Goal: Task Accomplishment & Management: Use online tool/utility

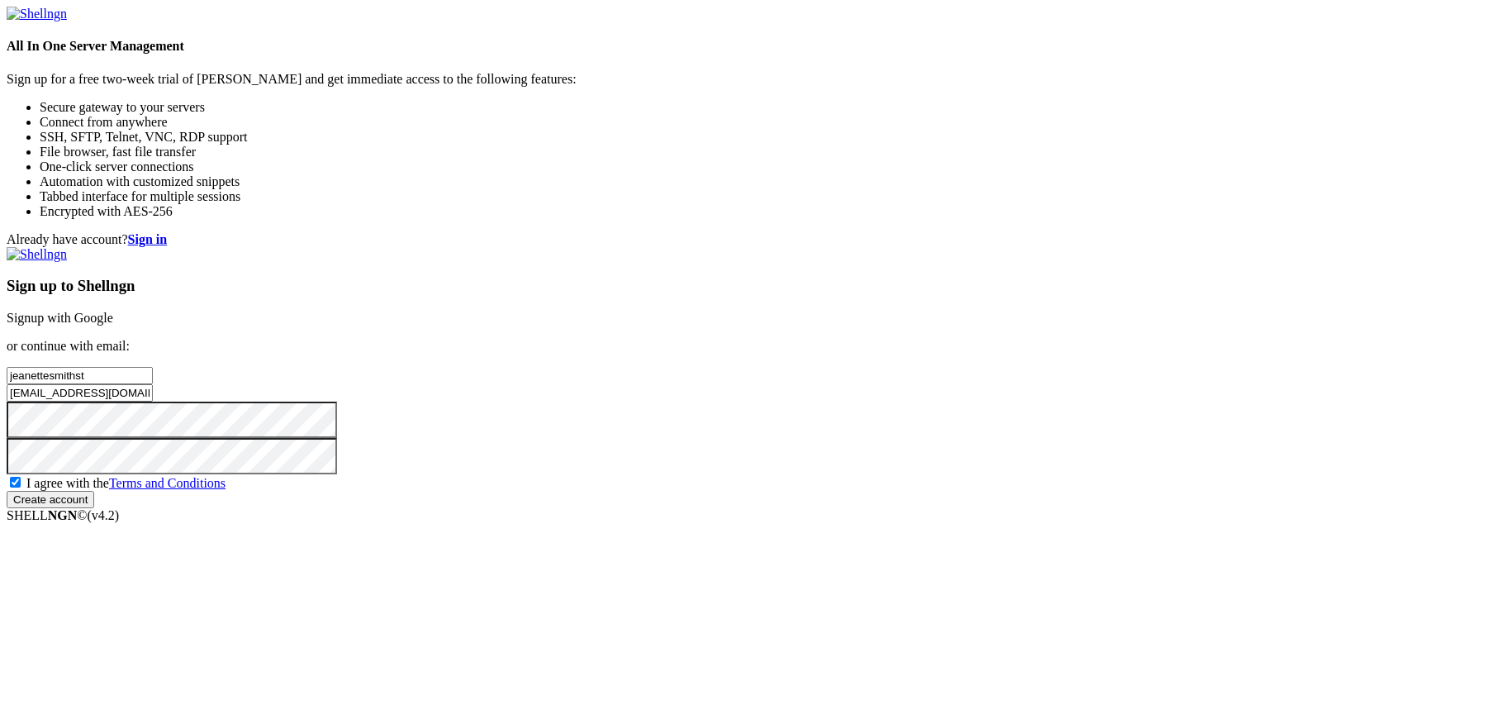
click at [94, 508] on input "Create account" at bounding box center [51, 499] width 88 height 17
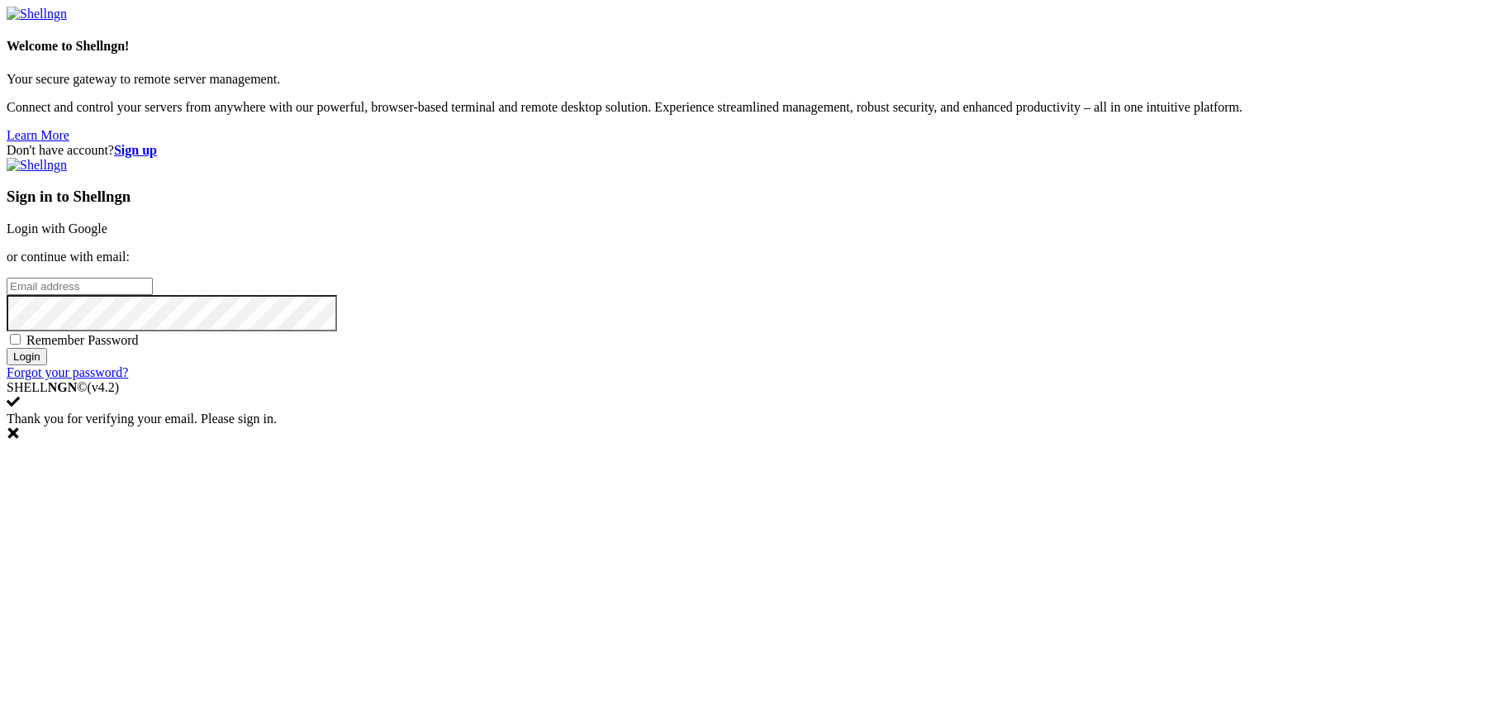
type input "jeanettesmithst"
click at [139, 347] on span "Remember Password" at bounding box center [82, 340] width 112 height 14
click at [21, 345] on input "Remember Password" at bounding box center [15, 339] width 11 height 11
click at [139, 347] on span "Remember Password" at bounding box center [82, 340] width 112 height 14
click at [21, 345] on input "Remember Password" at bounding box center [15, 339] width 11 height 11
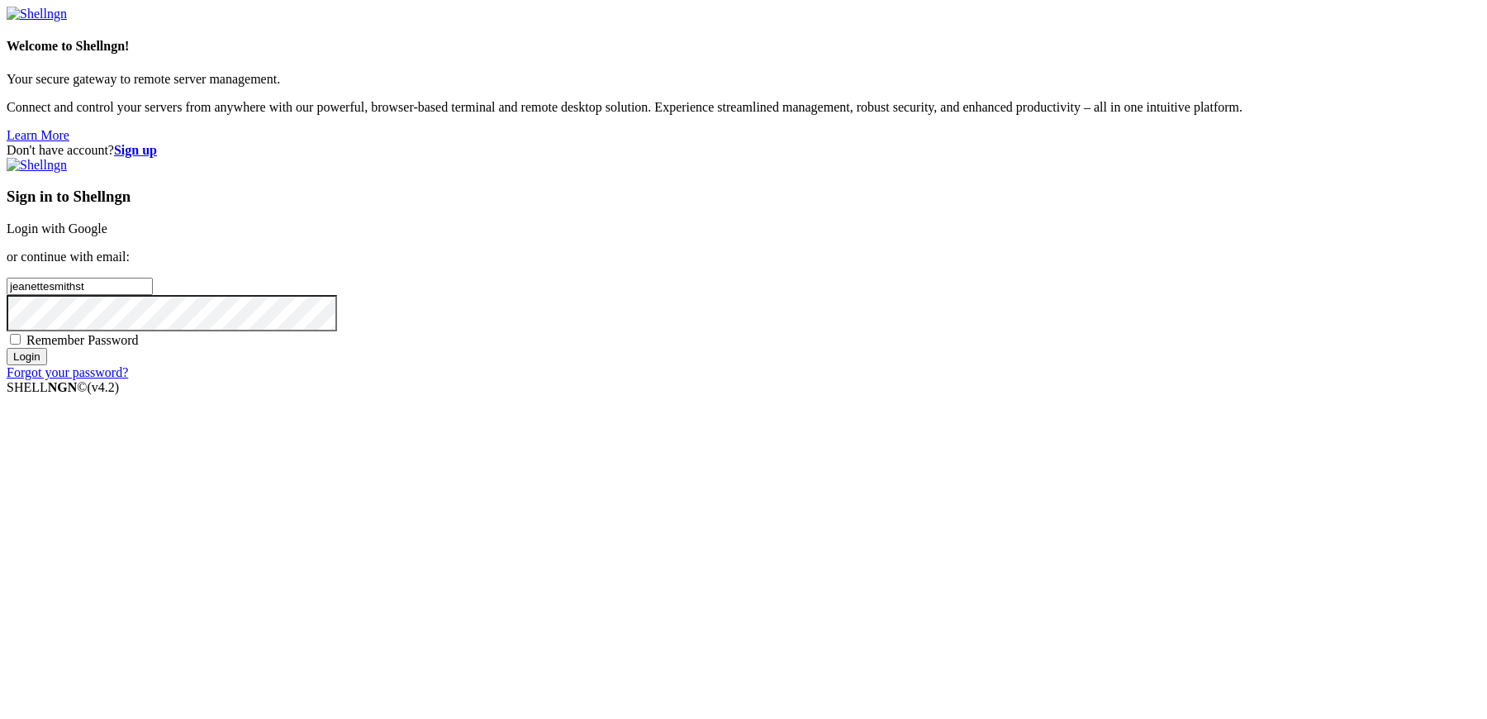
click at [139, 347] on span "Remember Password" at bounding box center [82, 340] width 112 height 14
click at [21, 345] on input "Remember Password" at bounding box center [15, 339] width 11 height 11
checkbox input "true"
click at [47, 365] on input "Login" at bounding box center [27, 356] width 40 height 17
click at [153, 295] on input "jeanettesmithst" at bounding box center [80, 286] width 146 height 17
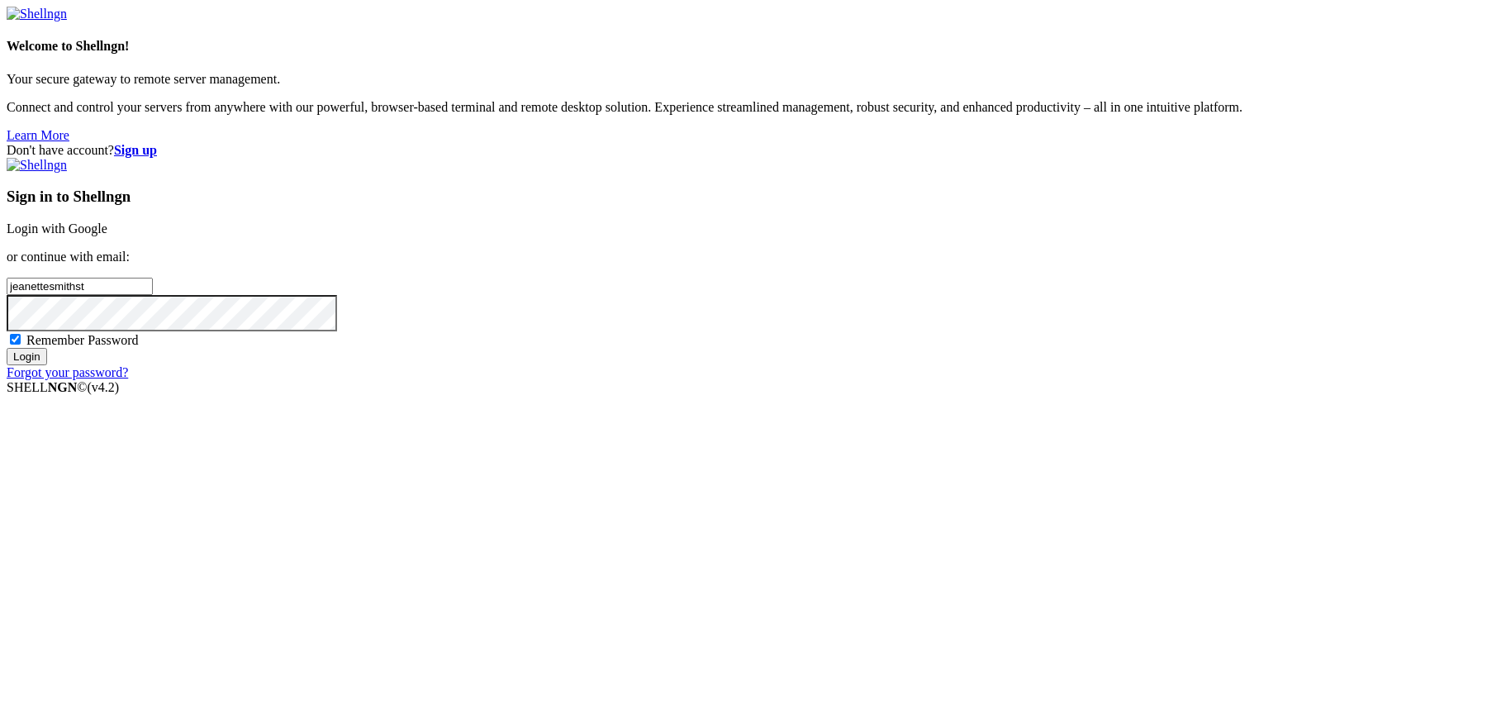
click at [748, 311] on div "Don't have account? Sign up Sign in to Shellngn Login with Google or continue w…" at bounding box center [744, 261] width 1474 height 237
click at [153, 295] on input "jeanettesmithst" at bounding box center [80, 286] width 146 height 17
drag, startPoint x: 943, startPoint y: 344, endPoint x: 750, endPoint y: 340, distance: 192.5
click at [752, 340] on div "Don't have account? Sign up Sign in to Shellngn Login with Google or continue w…" at bounding box center [744, 261] width 1474 height 237
paste input "@hotmail.com"
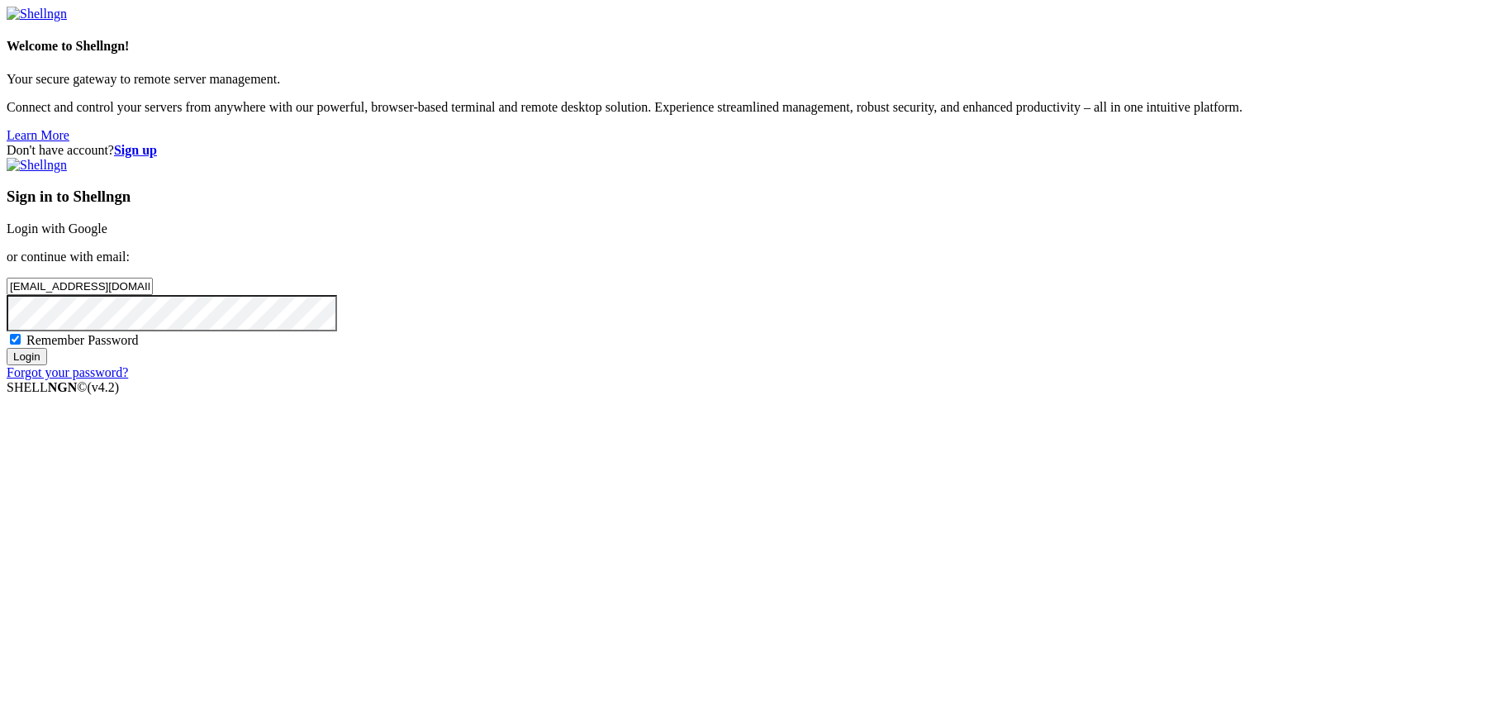
type input "[EMAIL_ADDRESS][DOMAIN_NAME]"
click at [47, 365] on input "Login" at bounding box center [27, 356] width 40 height 17
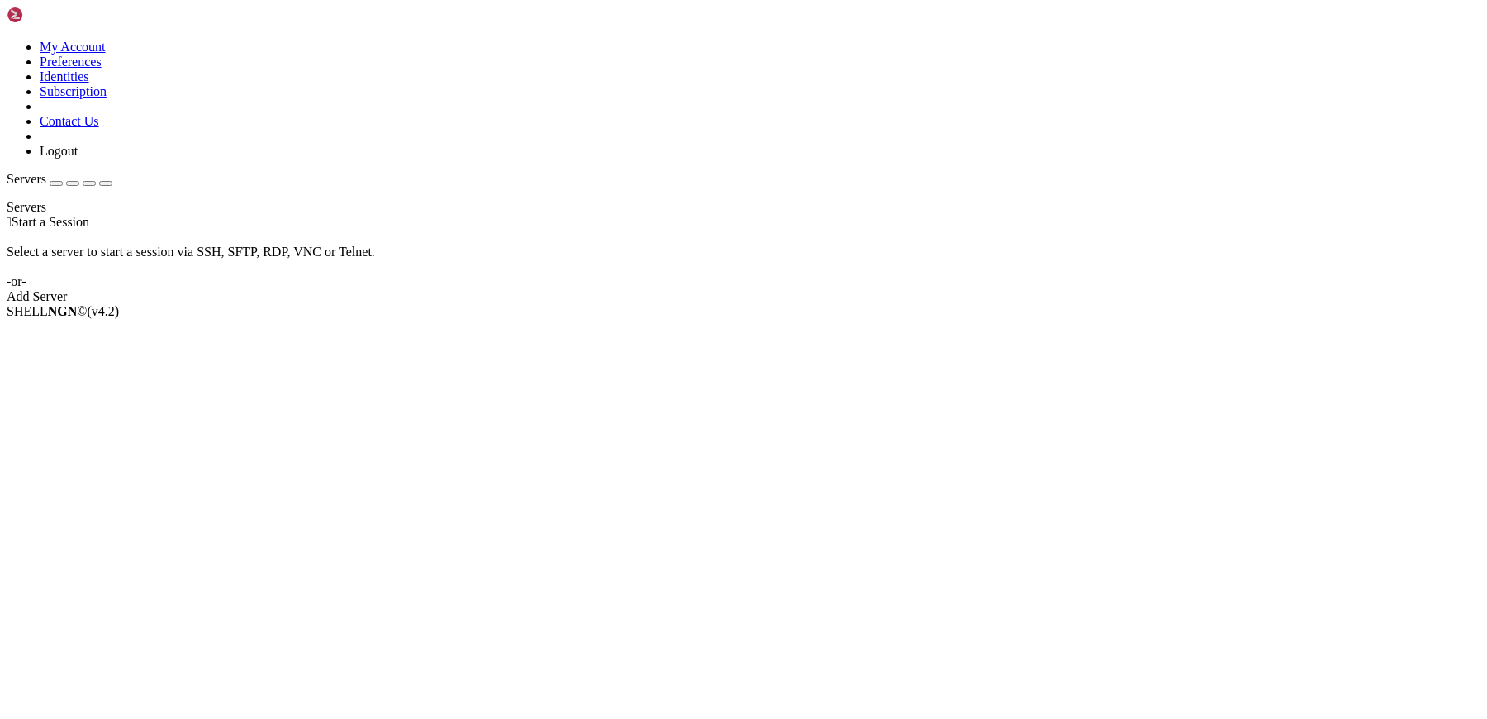
click at [845, 304] on link "Add Server" at bounding box center [744, 296] width 1474 height 15
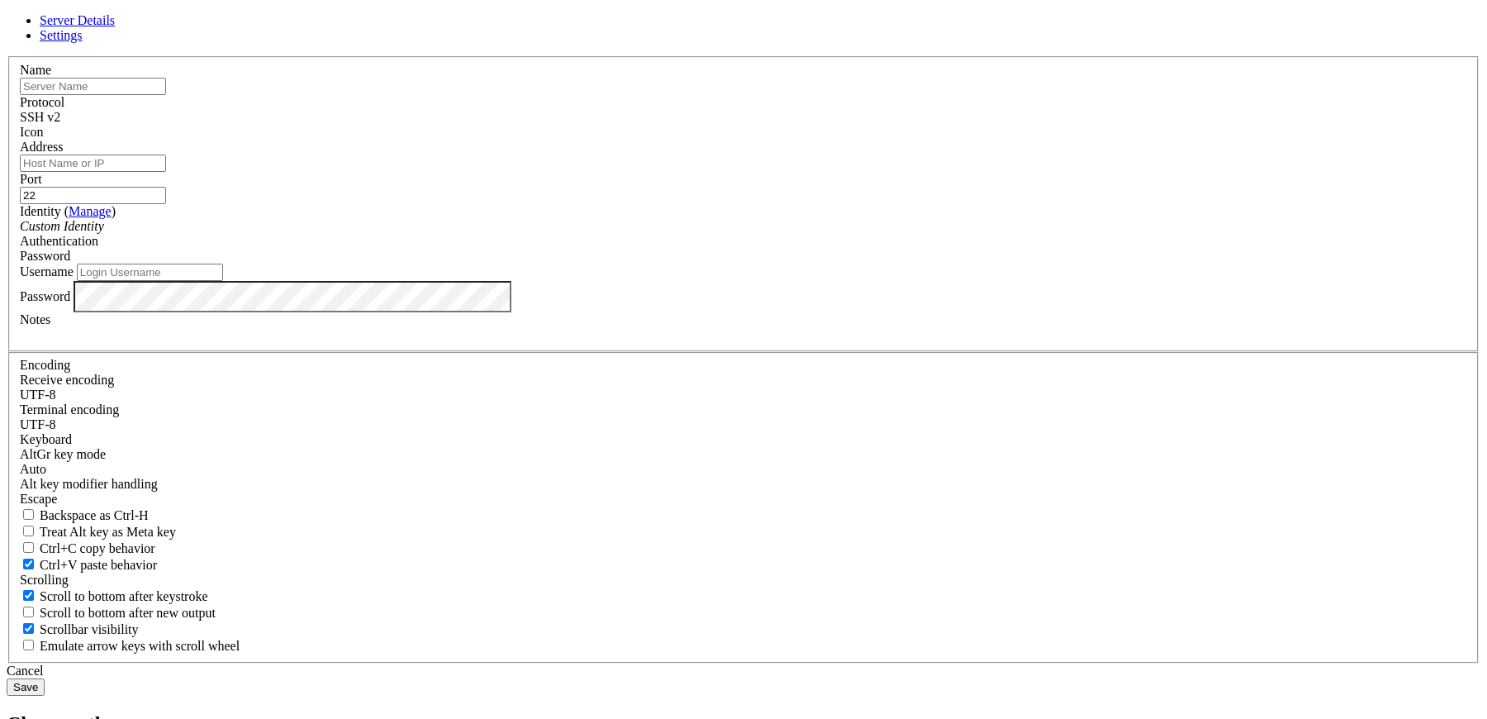
click at [166, 95] on input "text" at bounding box center [93, 86] width 146 height 17
paste input "199.231.188.47"
type input "199.231.188.47"
click at [166, 172] on input "Address" at bounding box center [93, 163] width 146 height 17
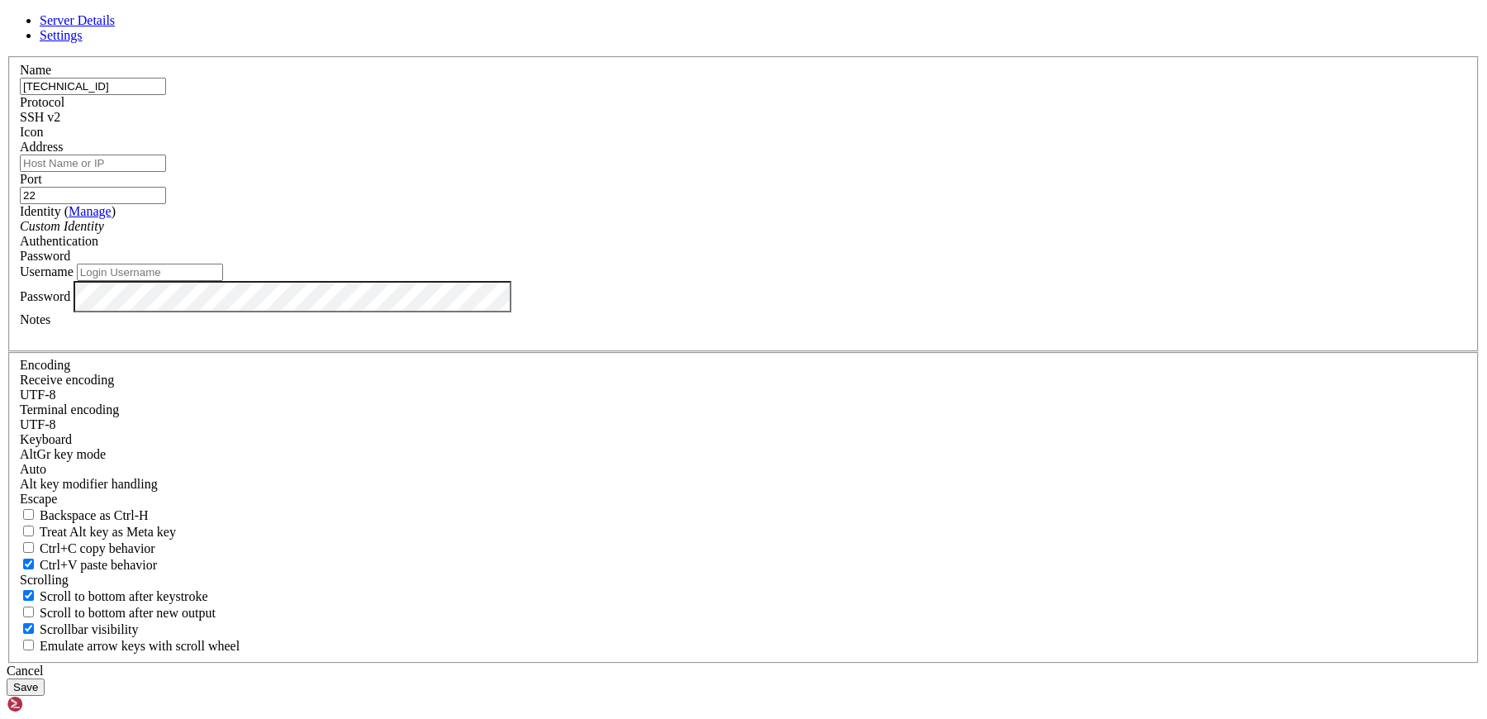
paste input "199.231.188.47"
type input "199.231.188.47"
click at [223, 281] on input "Username" at bounding box center [150, 272] width 146 height 17
type input "R"
type input "root"
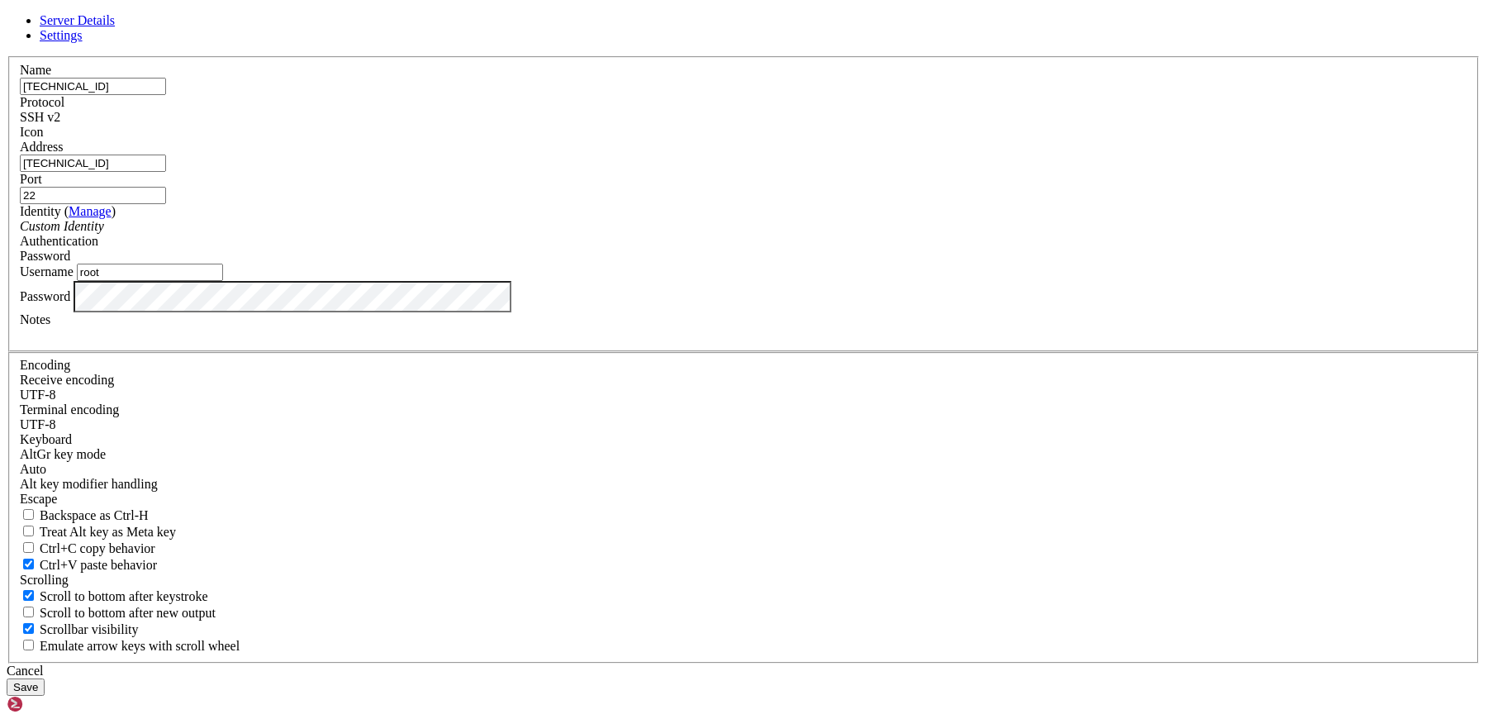
click at [45, 678] on button "Save" at bounding box center [26, 686] width 38 height 17
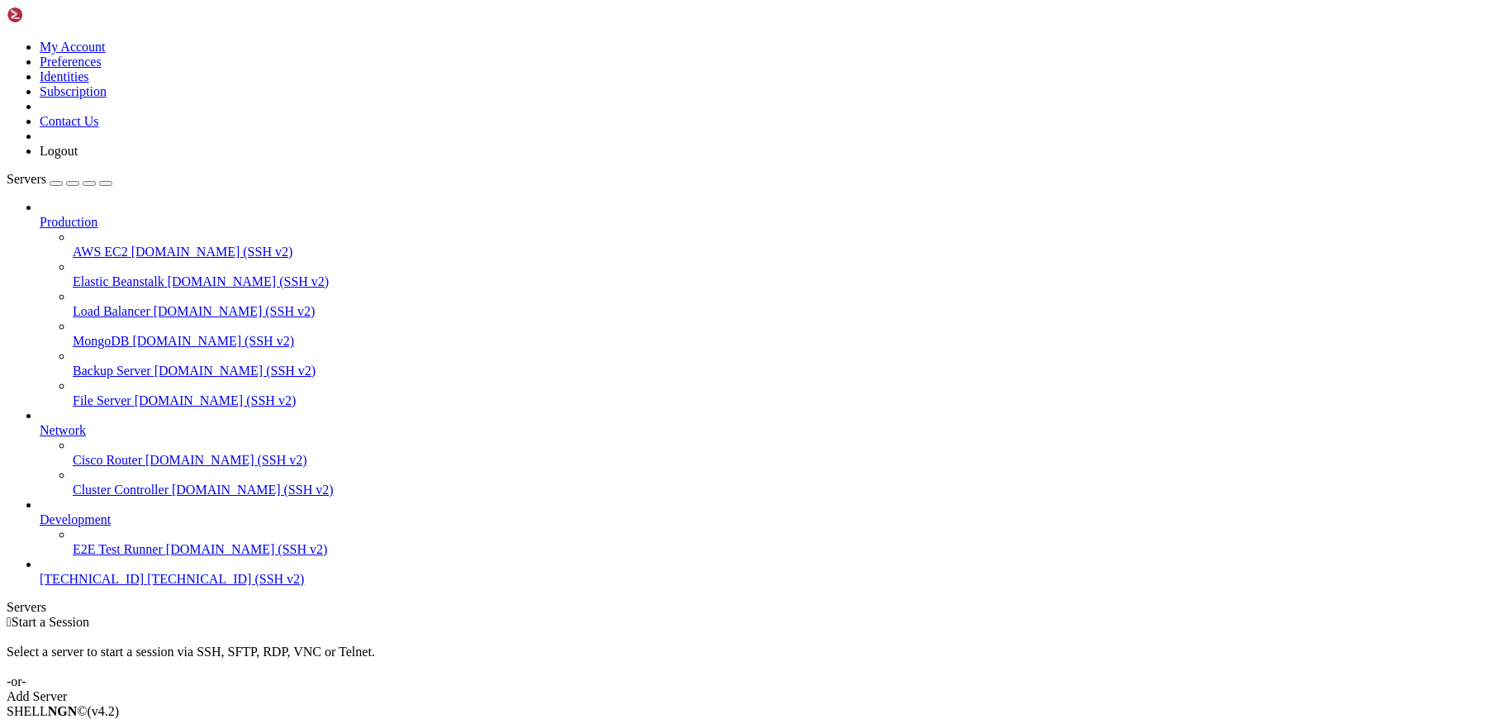
click at [109, 586] on span "199.231.188.47" at bounding box center [92, 579] width 104 height 14
click at [110, 586] on span "199.231.188.47" at bounding box center [92, 579] width 104 height 14
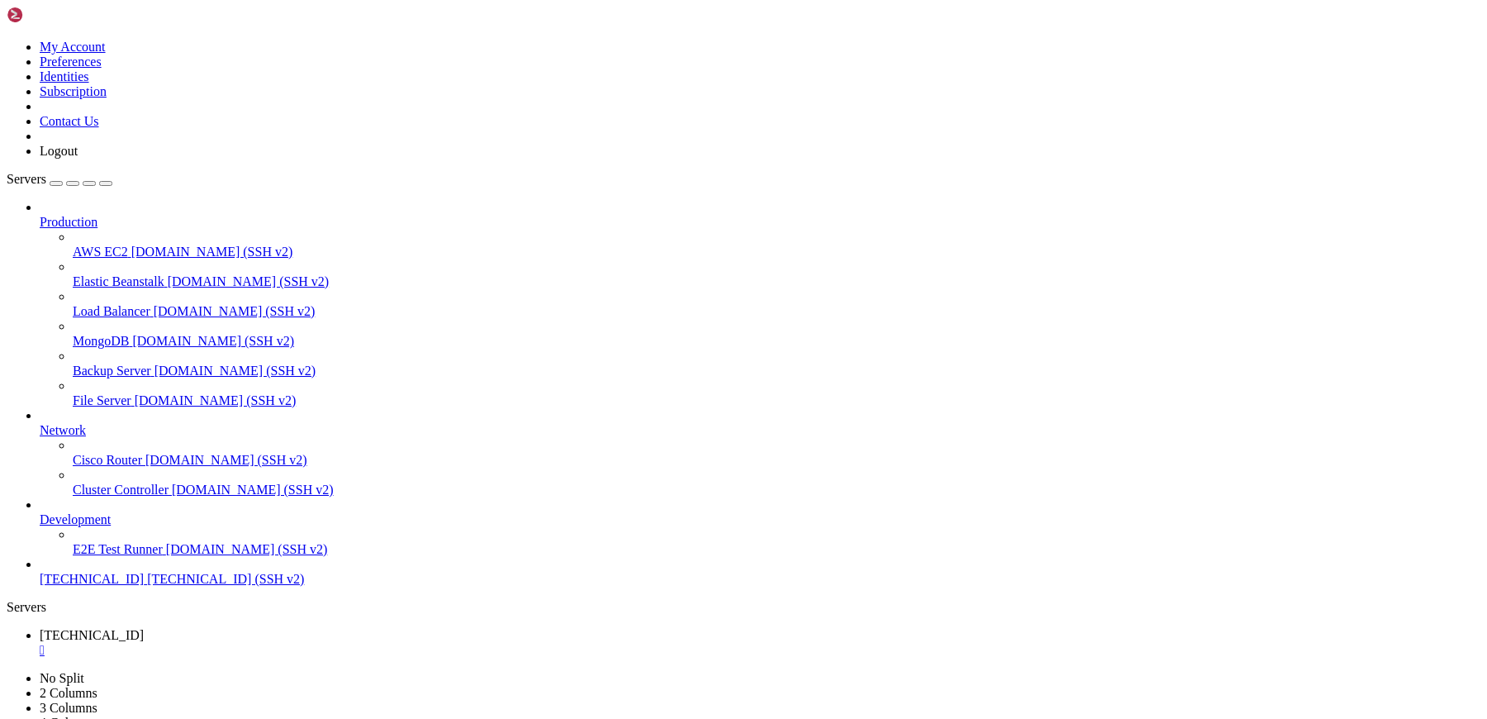
drag, startPoint x: 162, startPoint y: 1473, endPoint x: 18, endPoint y: 1415, distance: 155.0
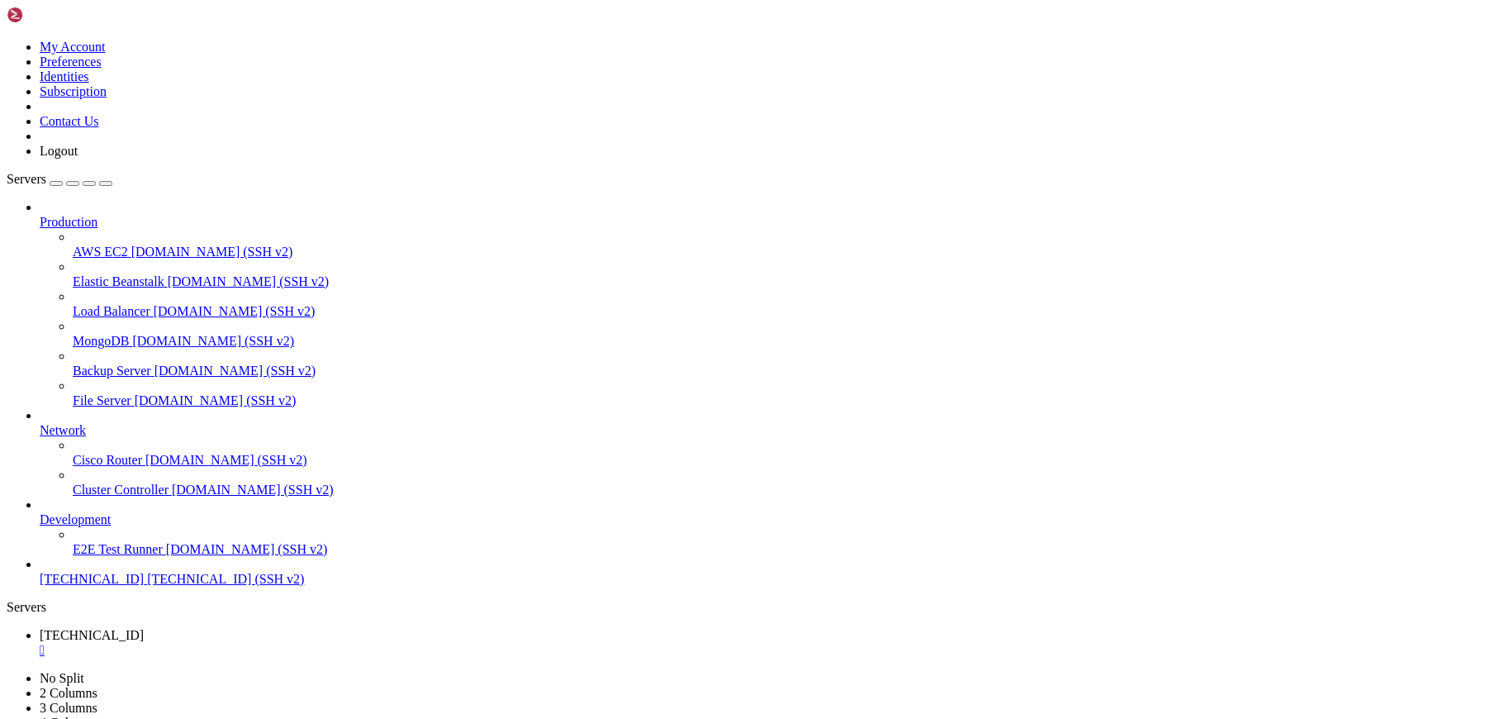
drag, startPoint x: 145, startPoint y: 1403, endPoint x: 398, endPoint y: 1399, distance: 253.7
drag, startPoint x: 150, startPoint y: 1427, endPoint x: 88, endPoint y: 1427, distance: 61.1
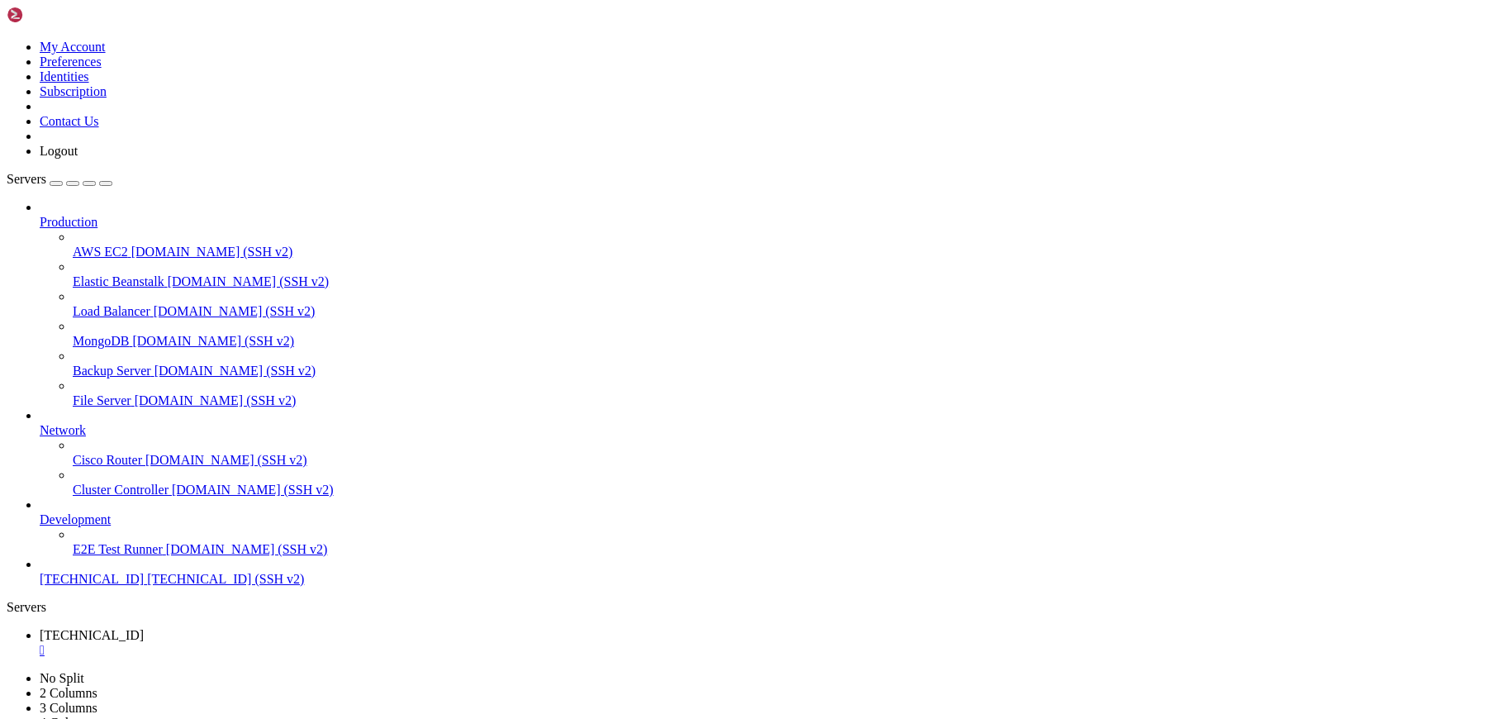
drag, startPoint x: 145, startPoint y: 1409, endPoint x: 92, endPoint y: 1406, distance: 53.8
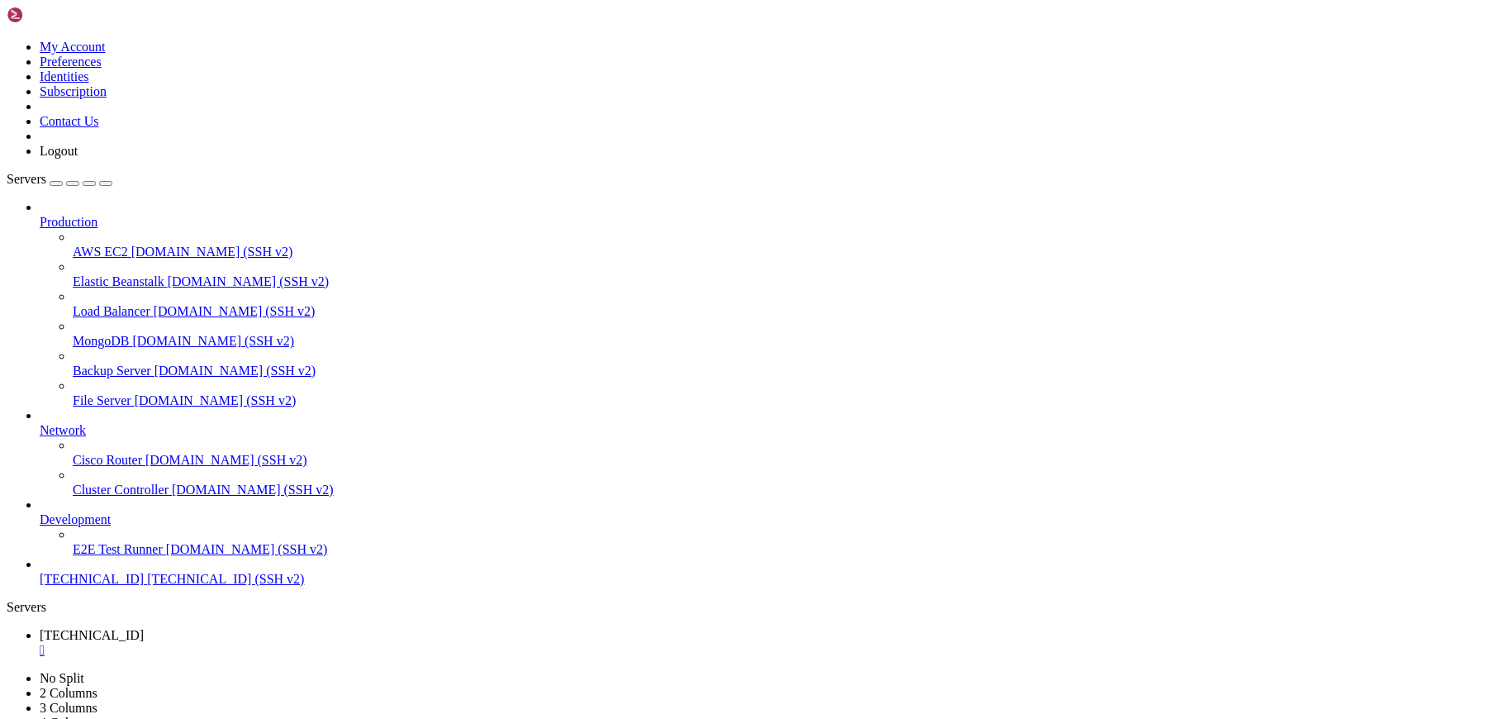
scroll to position [17811, 0]
